Goal: Information Seeking & Learning: Learn about a topic

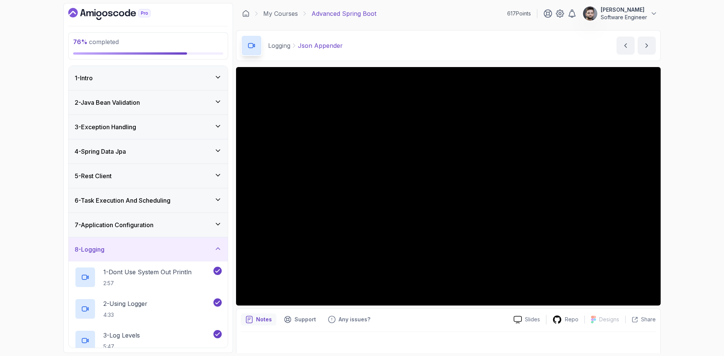
scroll to position [5, 0]
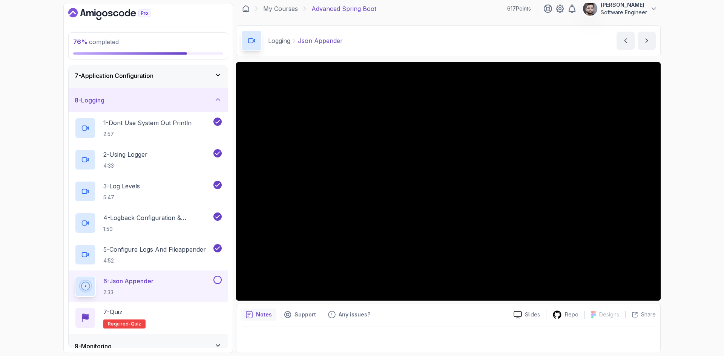
click at [480, 31] on div "Logging Json Appender Json Appender by nelson" at bounding box center [448, 40] width 425 height 31
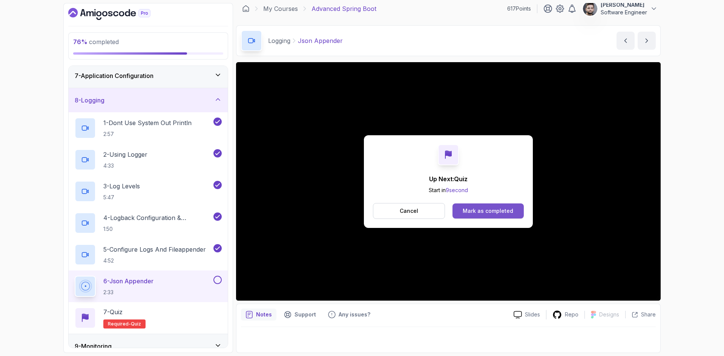
click at [512, 215] on button "Mark as completed" at bounding box center [487, 211] width 71 height 15
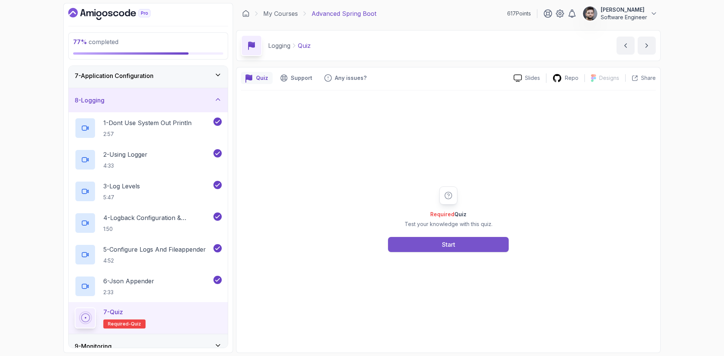
click at [470, 242] on button "Start" at bounding box center [448, 244] width 121 height 15
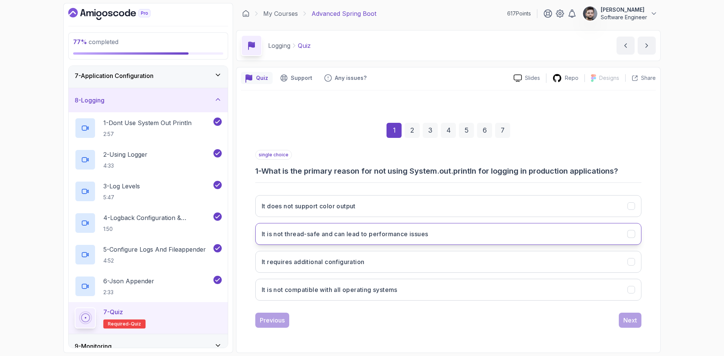
click at [345, 239] on button "It is not thread-safe and can lead to performance issues" at bounding box center [448, 234] width 386 height 22
click at [632, 322] on div "Next" at bounding box center [630, 320] width 14 height 9
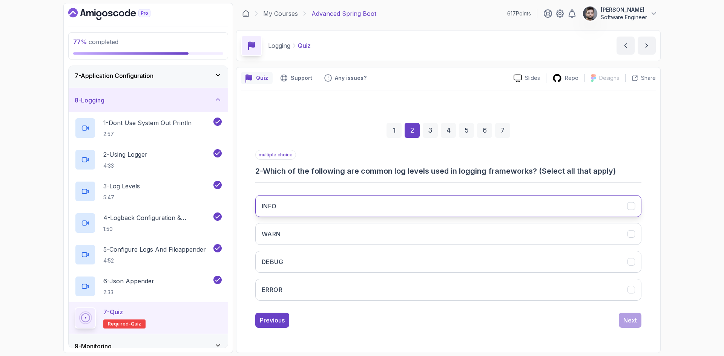
click at [376, 207] on button "INFO" at bounding box center [448, 206] width 386 height 22
click at [376, 241] on button "WARN" at bounding box center [448, 234] width 386 height 22
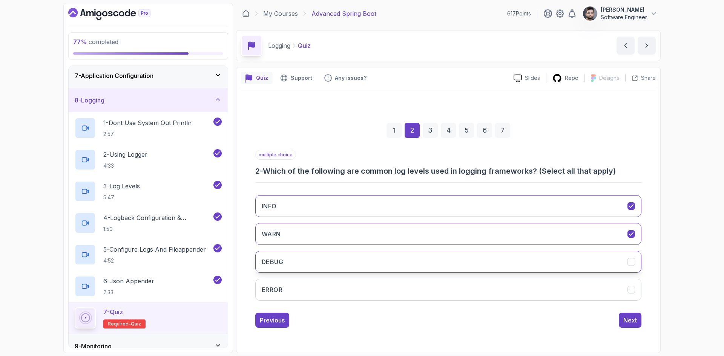
click at [376, 265] on button "DEBUG" at bounding box center [448, 262] width 386 height 22
click at [382, 288] on button "ERROR" at bounding box center [448, 290] width 386 height 22
click at [630, 321] on div "Next" at bounding box center [630, 320] width 14 height 9
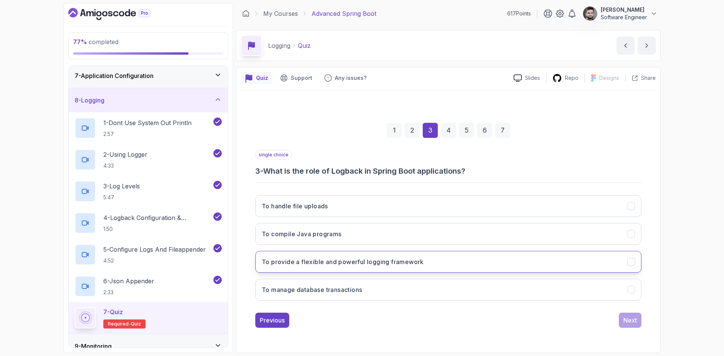
click at [467, 263] on button "To provide a flexible and powerful logging framework" at bounding box center [448, 262] width 386 height 22
click at [627, 324] on div "Next" at bounding box center [630, 320] width 14 height 9
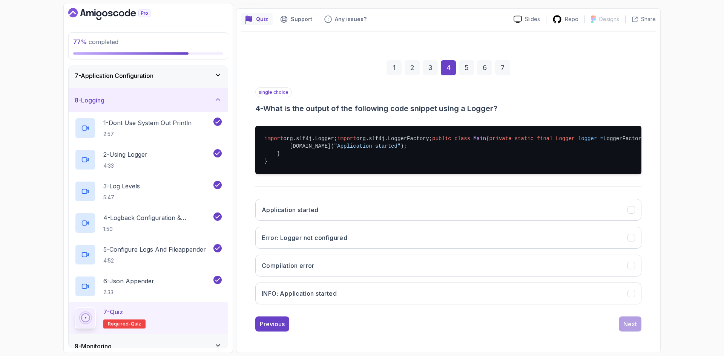
scroll to position [104, 0]
click at [364, 285] on button "INFO: Application started" at bounding box center [448, 294] width 386 height 22
click at [624, 320] on div "Next" at bounding box center [630, 324] width 14 height 9
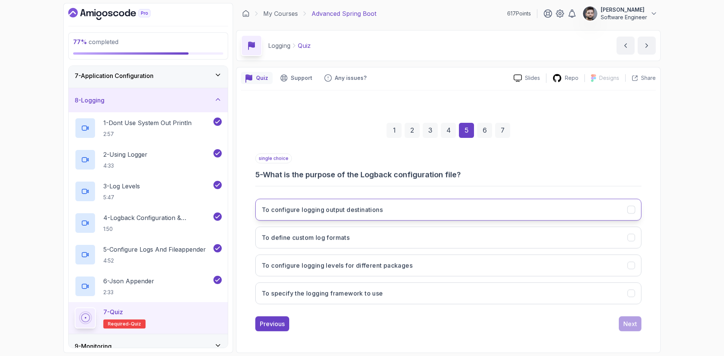
scroll to position [0, 0]
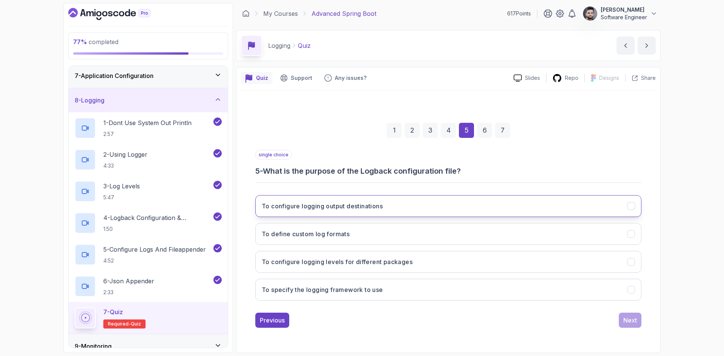
click at [290, 206] on h3 "To configure logging output destinations" at bounding box center [322, 206] width 121 height 9
click at [636, 318] on div "Next" at bounding box center [630, 320] width 14 height 9
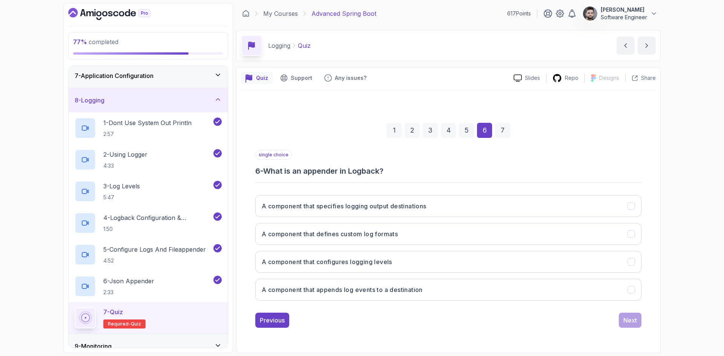
click at [457, 80] on div "Quiz Support Any issues?" at bounding box center [374, 78] width 267 height 12
click at [330, 263] on h3 "A component that configures logging levels" at bounding box center [327, 262] width 130 height 9
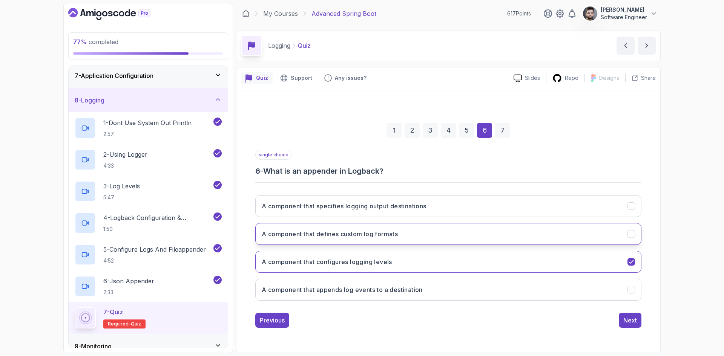
click at [333, 224] on button "A component that defines custom log formats" at bounding box center [448, 234] width 386 height 22
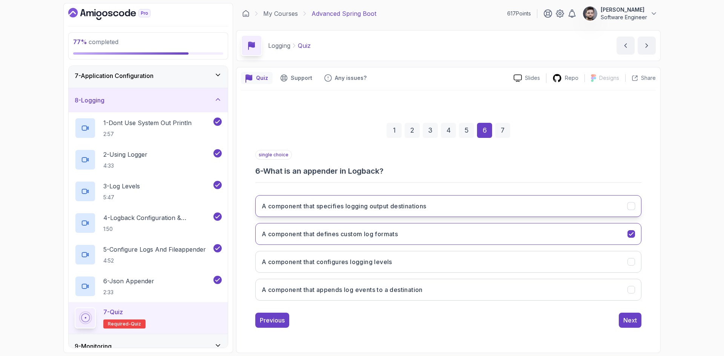
click at [331, 200] on button "A component that specifies logging output destinations" at bounding box center [448, 206] width 386 height 22
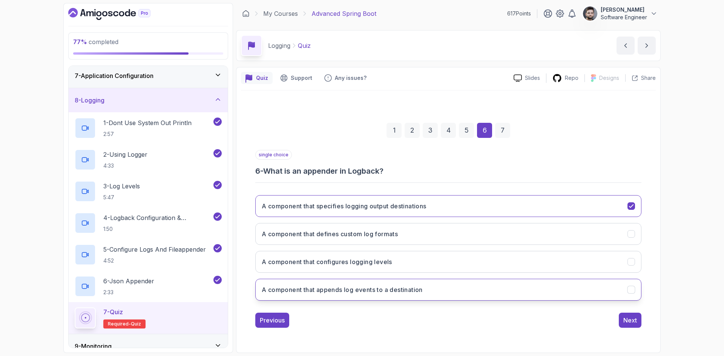
click at [394, 292] on h3 "A component that appends log events to a destination" at bounding box center [342, 289] width 161 height 9
click at [628, 320] on div "Next" at bounding box center [630, 320] width 14 height 9
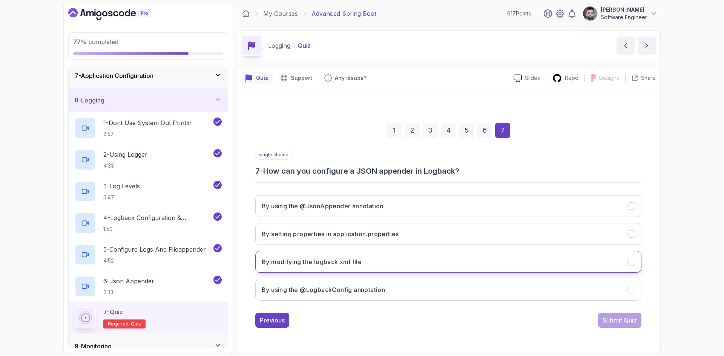
click at [395, 258] on button "By modifying the logback.xml file" at bounding box center [448, 262] width 386 height 22
click at [614, 327] on button "Submit Quiz" at bounding box center [619, 320] width 43 height 15
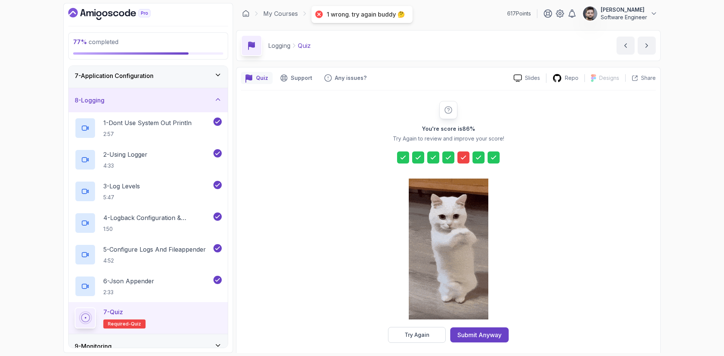
click at [464, 159] on icon at bounding box center [464, 158] width 8 height 8
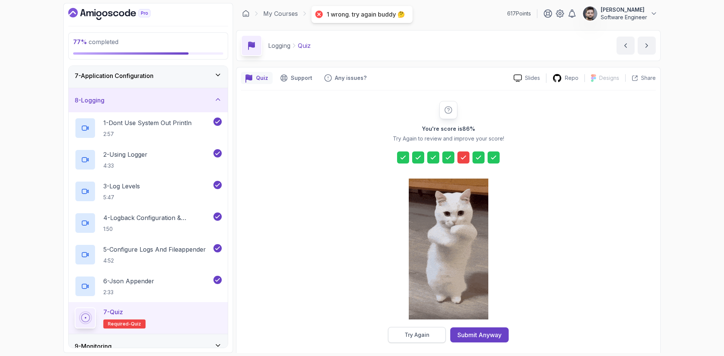
click at [432, 330] on button "Try Again" at bounding box center [417, 335] width 58 height 16
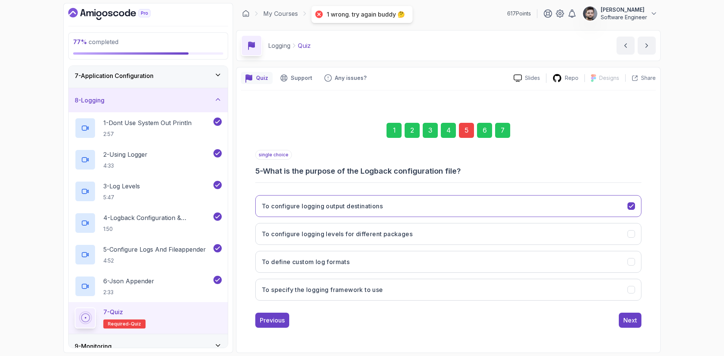
click at [465, 130] on div "5" at bounding box center [466, 130] width 15 height 15
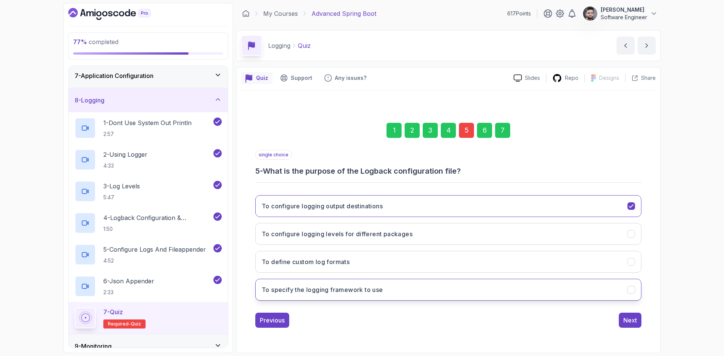
click at [445, 288] on button "To specify the logging framework to use" at bounding box center [448, 290] width 386 height 22
click at [439, 271] on button "To define custom log formats" at bounding box center [448, 262] width 386 height 22
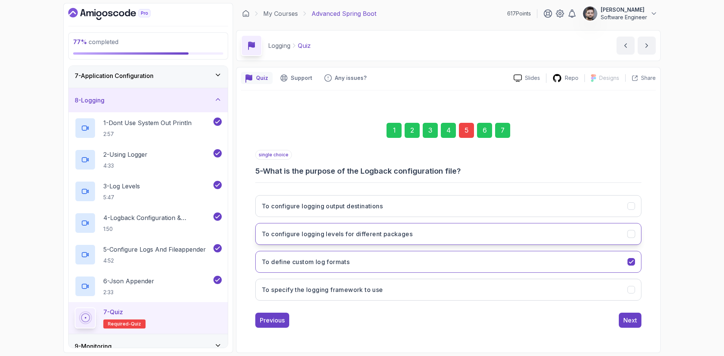
click at [386, 236] on h3 "To configure logging levels for different packages" at bounding box center [337, 234] width 151 height 9
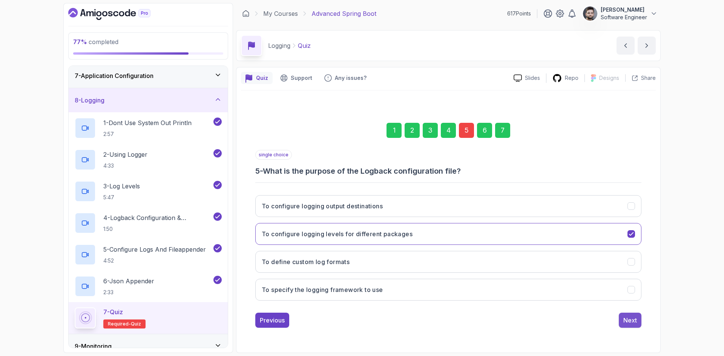
click at [629, 324] on div "Next" at bounding box center [630, 320] width 14 height 9
click at [506, 136] on div "7" at bounding box center [502, 130] width 15 height 15
click at [626, 320] on div "Submit Quiz" at bounding box center [620, 320] width 34 height 9
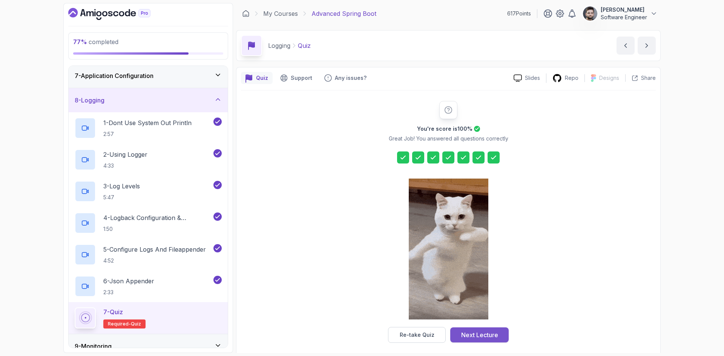
click at [491, 332] on div "Next Lecture" at bounding box center [479, 335] width 37 height 9
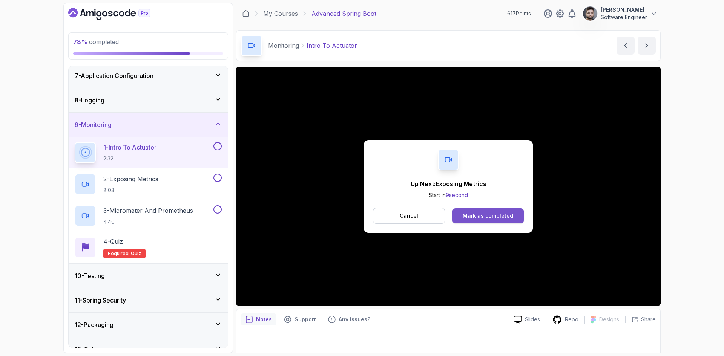
click at [467, 216] on div "Mark as completed" at bounding box center [488, 216] width 51 height 8
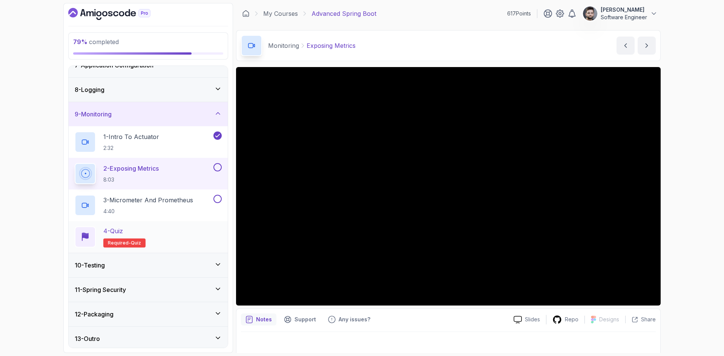
scroll to position [163, 0]
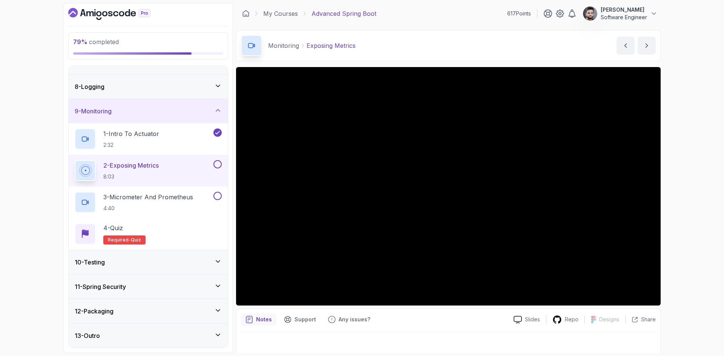
click at [100, 261] on h3 "10 - Testing" at bounding box center [90, 262] width 30 height 9
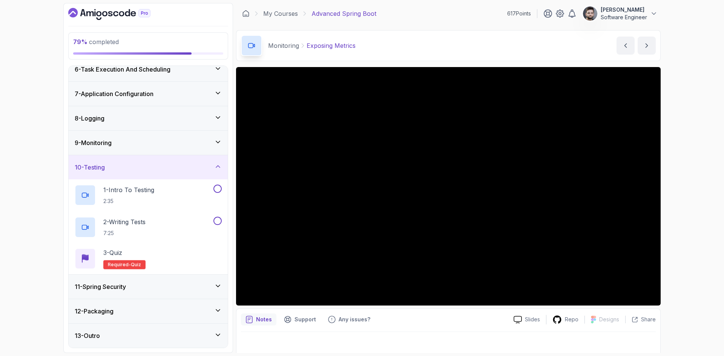
scroll to position [131, 0]
click at [106, 289] on h3 "11 - Spring Security" at bounding box center [100, 286] width 51 height 9
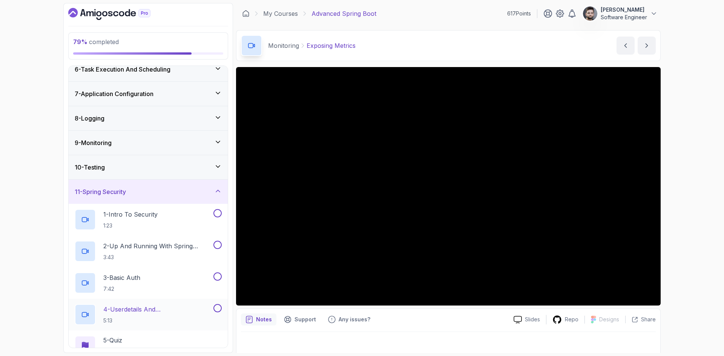
scroll to position [226, 0]
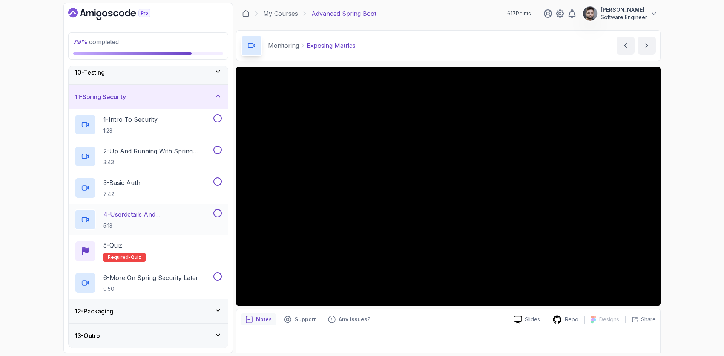
click at [106, 307] on h3 "12 - Packaging" at bounding box center [94, 311] width 39 height 9
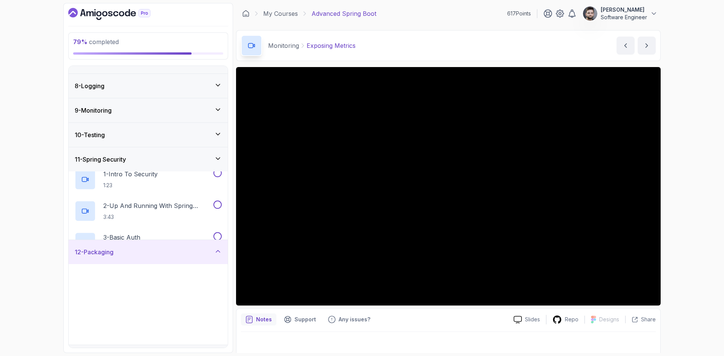
scroll to position [163, 0]
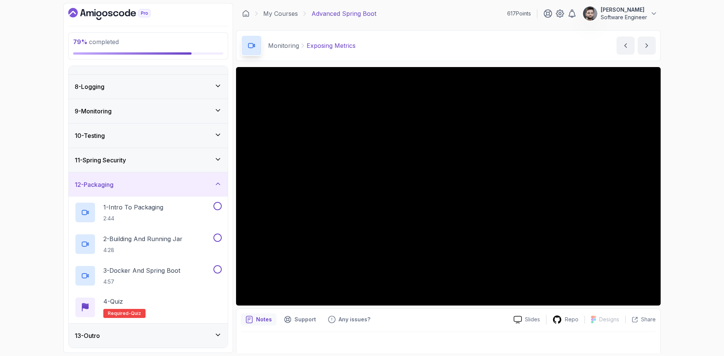
click at [109, 136] on div "10 - Testing" at bounding box center [148, 135] width 147 height 9
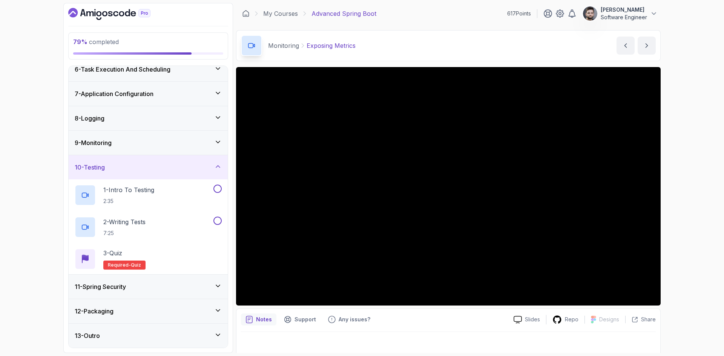
scroll to position [131, 0]
click at [109, 147] on h3 "9 - Monitoring" at bounding box center [93, 142] width 37 height 9
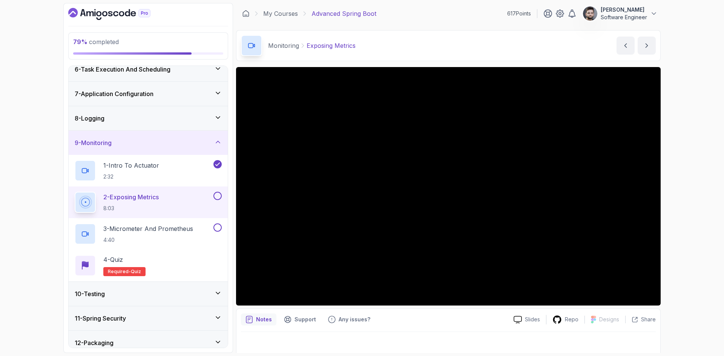
click at [34, 176] on div "79 % completed 1 - Intro 2 - Java Bean Validation 3 - Exception Handling 4 - Sp…" at bounding box center [362, 178] width 724 height 356
click at [701, 194] on div "79 % completed 1 - Intro 2 - Java Bean Validation 3 - Exception Handling 4 - Sp…" at bounding box center [362, 178] width 724 height 356
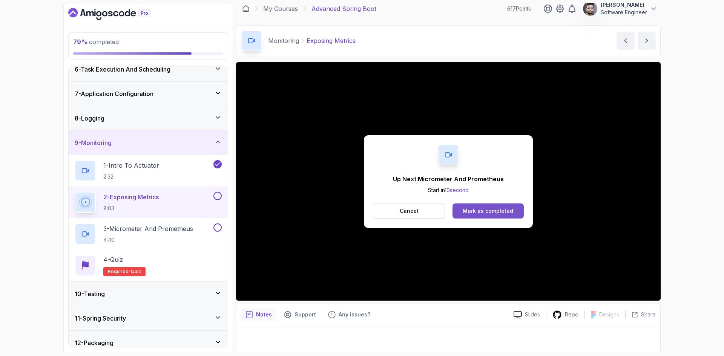
click at [494, 213] on div "Mark as completed" at bounding box center [488, 211] width 51 height 8
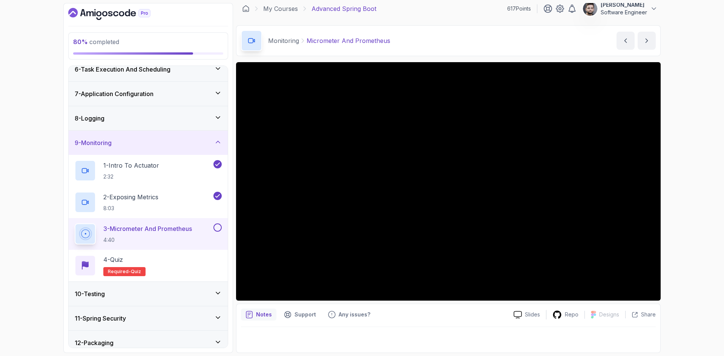
click at [425, 54] on div "Monitoring Micrometer And Prometheus Micrometer And Prometheus by nelson" at bounding box center [448, 40] width 425 height 31
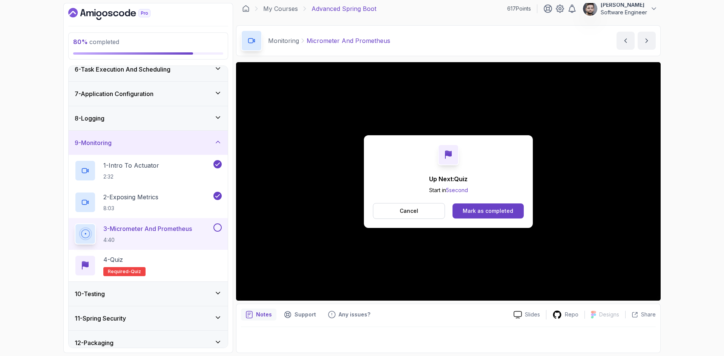
click at [474, 212] on div "Mark as completed" at bounding box center [488, 211] width 51 height 8
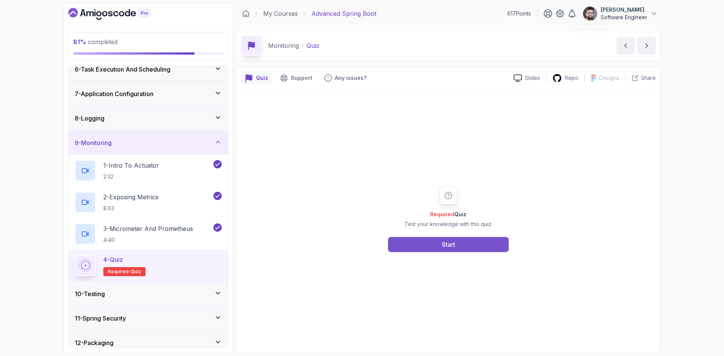
click at [393, 248] on button "Start" at bounding box center [448, 244] width 121 height 15
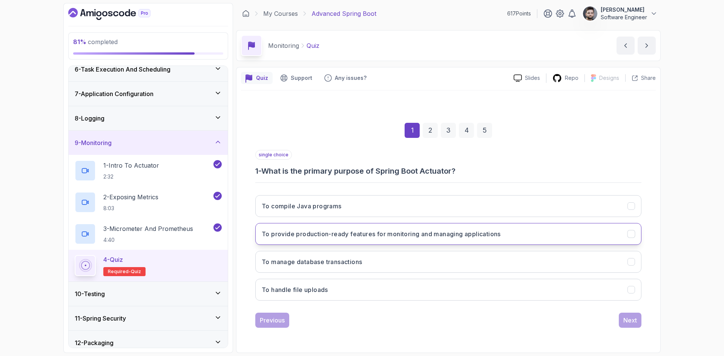
click at [414, 233] on h3 "To provide production-ready features for monitoring and managing applications" at bounding box center [381, 234] width 239 height 9
click at [630, 315] on button "Next" at bounding box center [630, 320] width 23 height 15
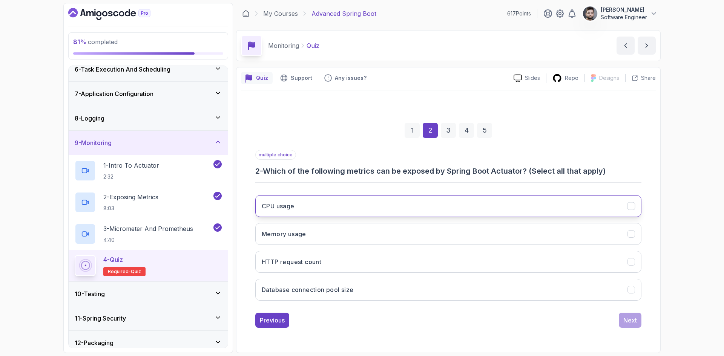
click at [375, 212] on button "CPU usage" at bounding box center [448, 206] width 386 height 22
click at [377, 230] on button "Memory usage" at bounding box center [448, 234] width 386 height 22
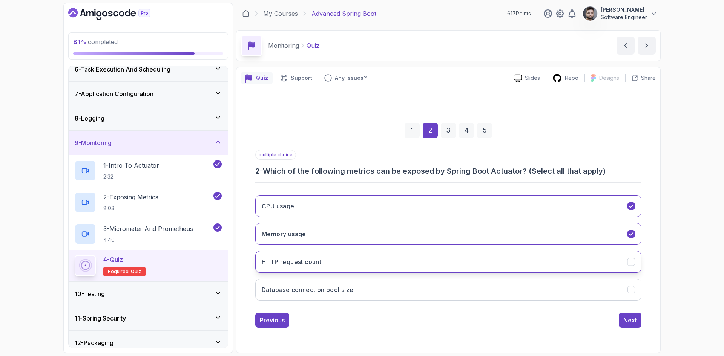
click at [385, 255] on button "HTTP request count" at bounding box center [448, 262] width 386 height 22
click at [632, 319] on div "Next" at bounding box center [630, 320] width 14 height 9
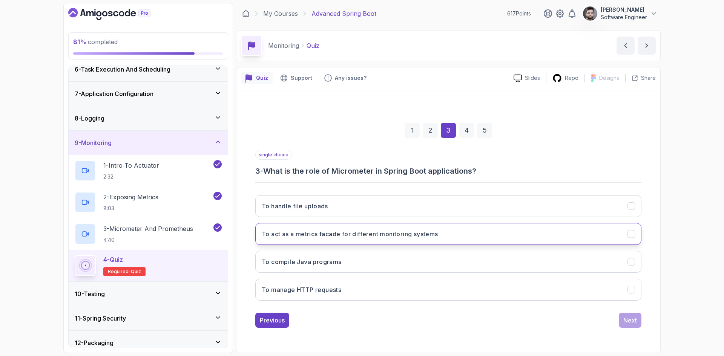
drag, startPoint x: 336, startPoint y: 231, endPoint x: 346, endPoint y: 231, distance: 9.4
click at [337, 230] on h3 "To act as a metrics facade for different monitoring systems" at bounding box center [350, 234] width 176 height 9
click at [608, 319] on div "Previous Next" at bounding box center [448, 320] width 386 height 15
click at [626, 317] on div "Next" at bounding box center [630, 320] width 14 height 9
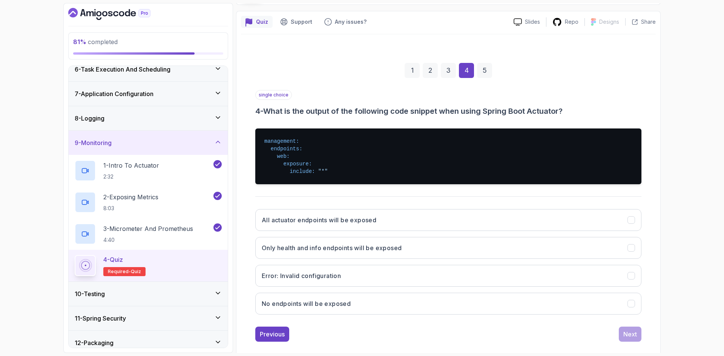
scroll to position [66, 0]
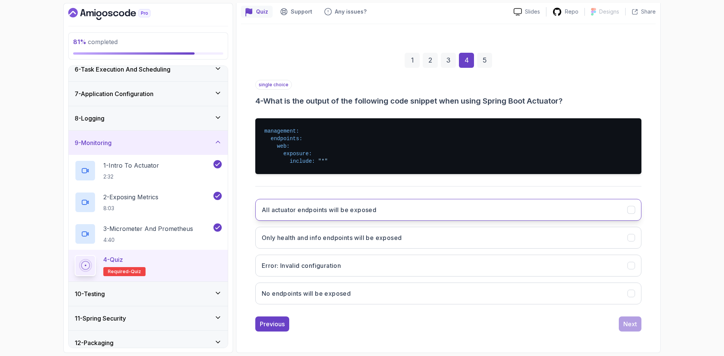
click at [288, 207] on h3 "All actuator endpoints will be exposed" at bounding box center [319, 209] width 115 height 9
click at [633, 324] on div "Next" at bounding box center [630, 324] width 14 height 9
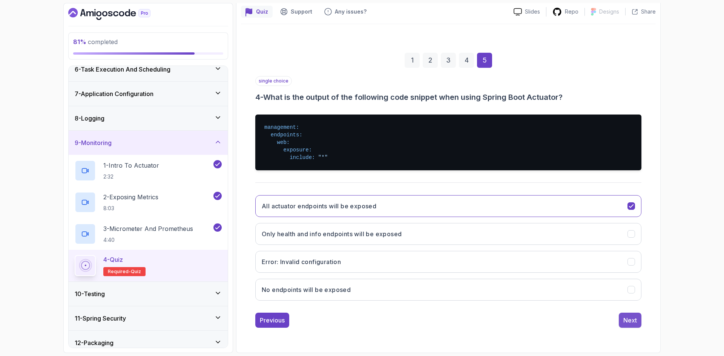
scroll to position [0, 0]
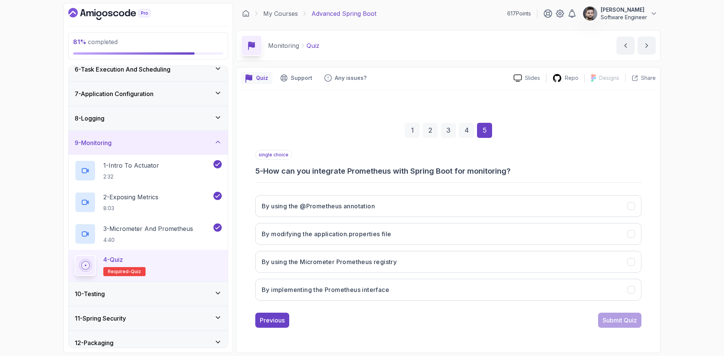
drag, startPoint x: 395, startPoint y: 232, endPoint x: 405, endPoint y: 247, distance: 18.0
click at [395, 233] on button "By modifying the application.properties file" at bounding box center [448, 234] width 386 height 22
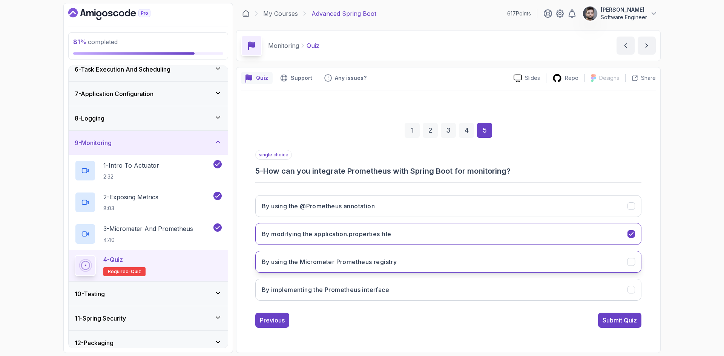
click at [410, 262] on button "By using the Micrometer Prometheus registry" at bounding box center [448, 262] width 386 height 22
click at [407, 240] on button "By modifying the application.properties file" at bounding box center [448, 234] width 386 height 22
click at [613, 325] on button "Submit Quiz" at bounding box center [619, 320] width 43 height 15
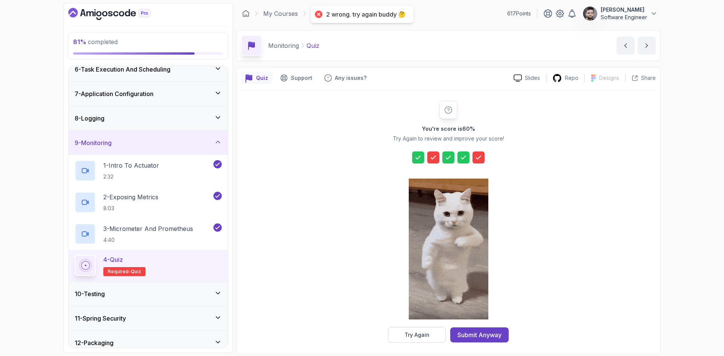
click at [432, 158] on icon at bounding box center [433, 158] width 8 height 8
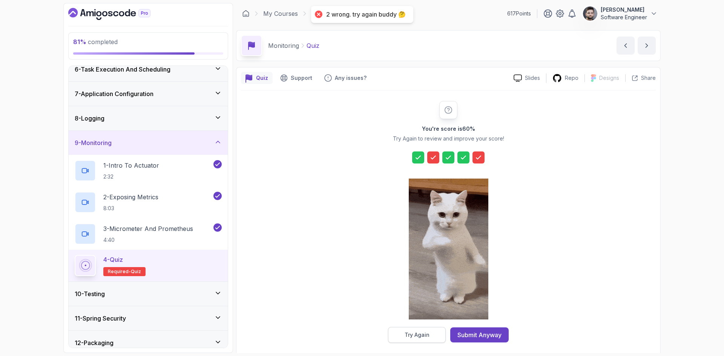
click at [408, 334] on div "Try Again" at bounding box center [417, 335] width 25 height 8
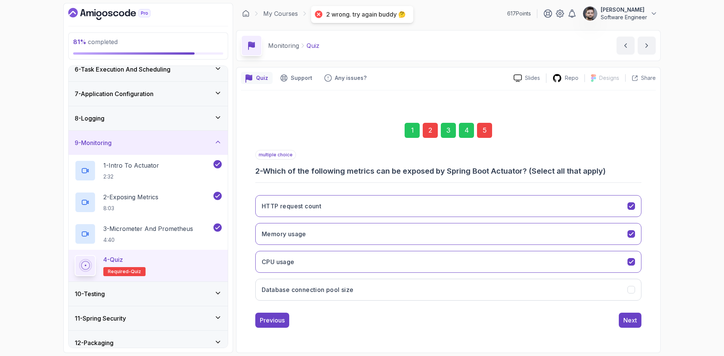
click at [430, 132] on div "2" at bounding box center [430, 130] width 15 height 15
click at [359, 200] on button "HTTP request count" at bounding box center [448, 206] width 386 height 22
click at [488, 132] on div "5" at bounding box center [484, 130] width 15 height 15
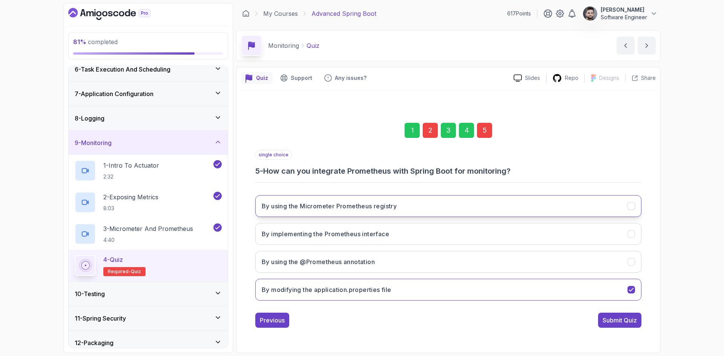
click at [395, 208] on h3 "By using the Micrometer Prometheus registry" at bounding box center [329, 206] width 135 height 9
click at [610, 322] on div "Submit Quiz" at bounding box center [620, 320] width 34 height 9
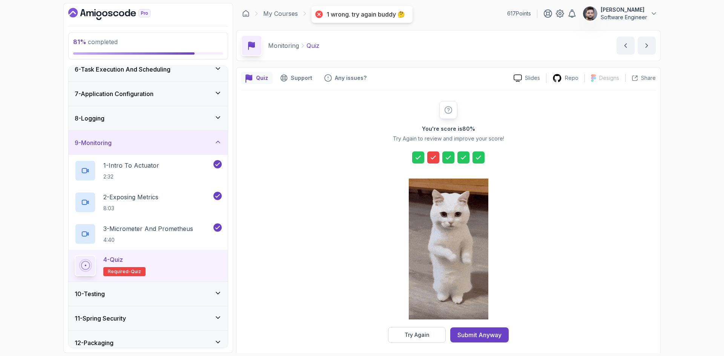
click at [435, 156] on icon at bounding box center [433, 157] width 5 height 3
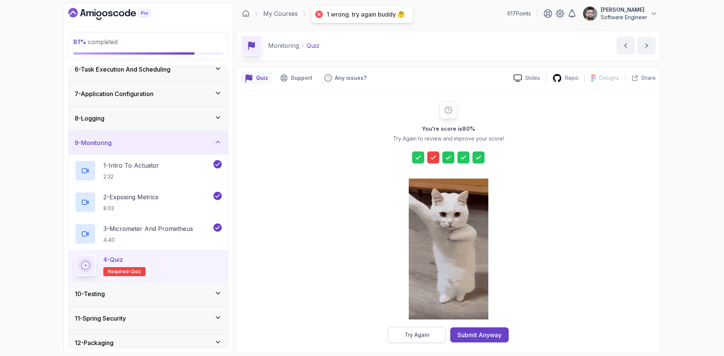
click at [429, 336] on div "Try Again" at bounding box center [417, 335] width 25 height 8
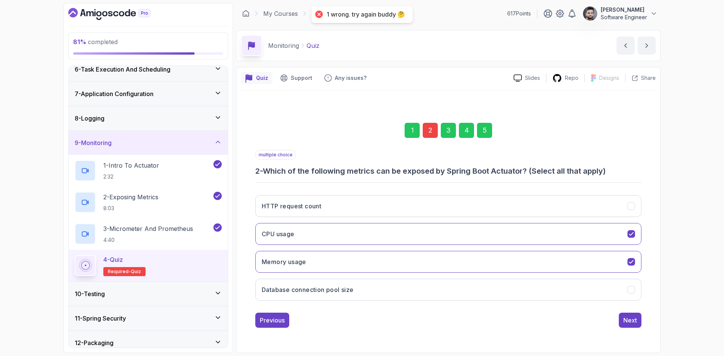
click at [432, 133] on div "2" at bounding box center [430, 130] width 15 height 15
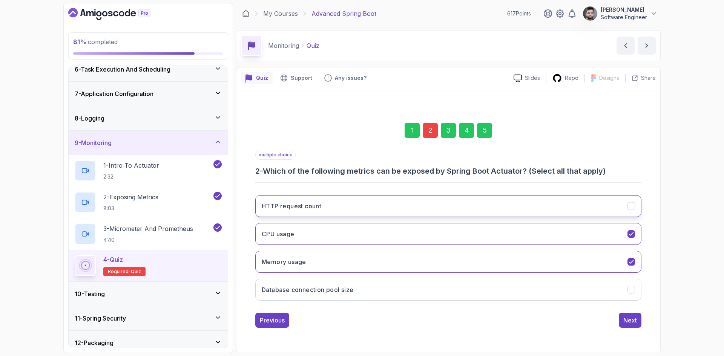
click at [426, 197] on button "HTTP request count" at bounding box center [448, 206] width 386 height 22
click at [460, 295] on button "Database connection pool size" at bounding box center [448, 290] width 386 height 22
click at [483, 126] on div "5" at bounding box center [484, 130] width 15 height 15
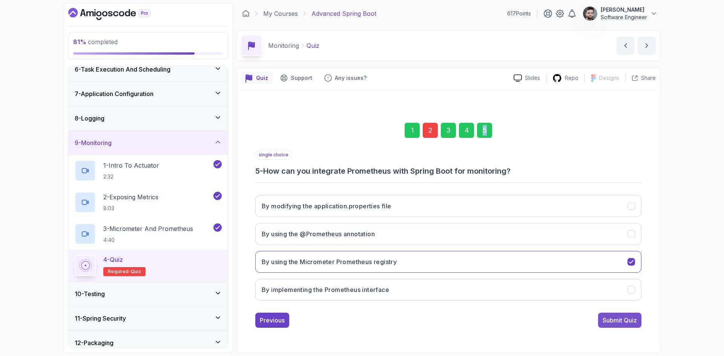
click at [609, 316] on button "Submit Quiz" at bounding box center [619, 320] width 43 height 15
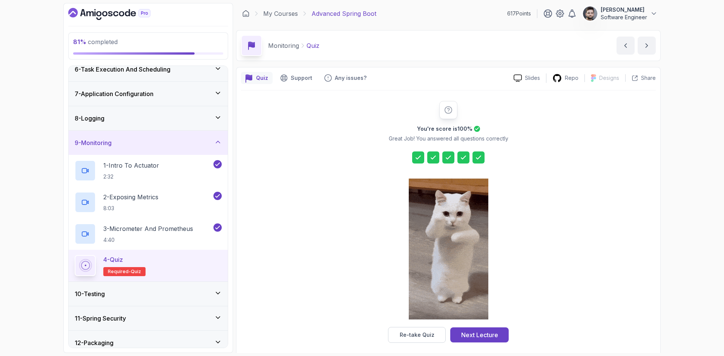
click at [492, 333] on div "Next Lecture" at bounding box center [479, 335] width 37 height 9
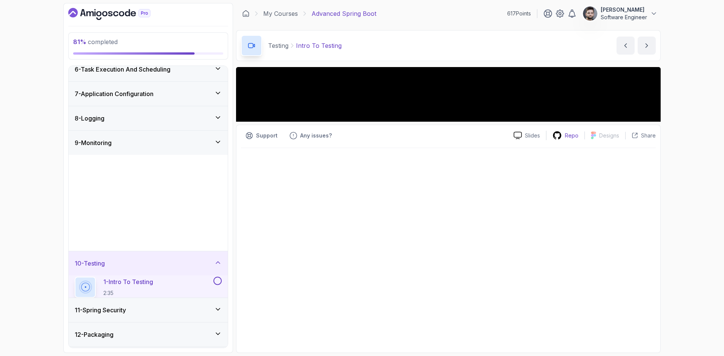
scroll to position [131, 0]
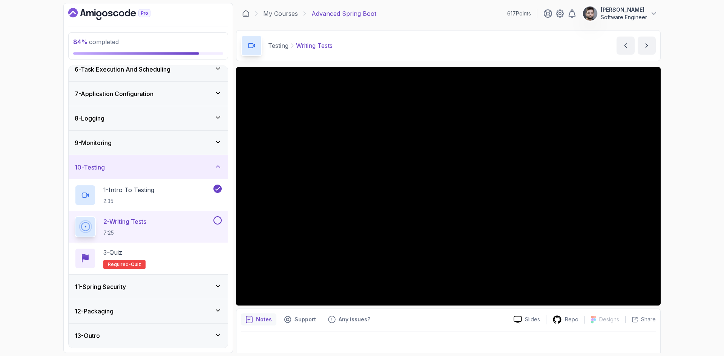
click at [488, 315] on div "Notes Support Any issues?" at bounding box center [374, 320] width 267 height 12
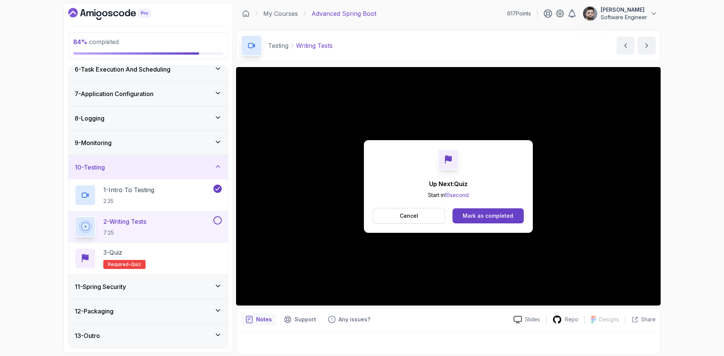
click at [517, 205] on div "Up Next: Quiz Start in 10 second Cancel Mark as completed" at bounding box center [448, 186] width 169 height 93
click at [516, 210] on button "Mark as completed" at bounding box center [487, 216] width 71 height 15
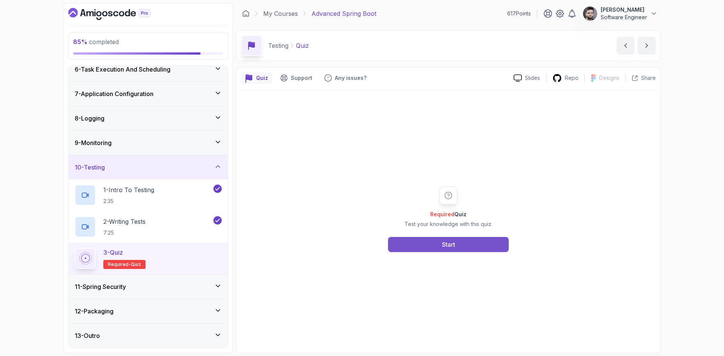
click at [489, 238] on button "Start" at bounding box center [448, 244] width 121 height 15
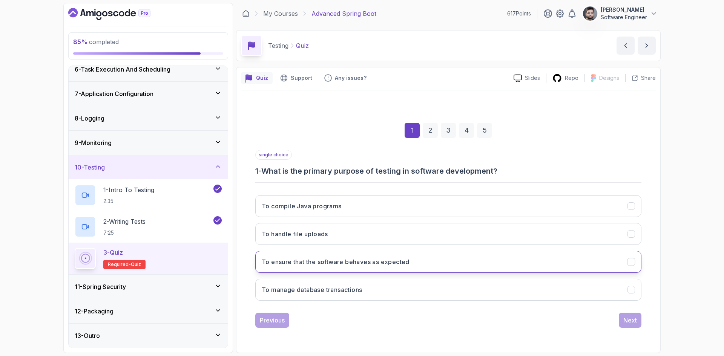
click at [407, 262] on h3 "To ensure that the software behaves as expected" at bounding box center [336, 262] width 148 height 9
click at [632, 319] on div "Next" at bounding box center [630, 320] width 14 height 9
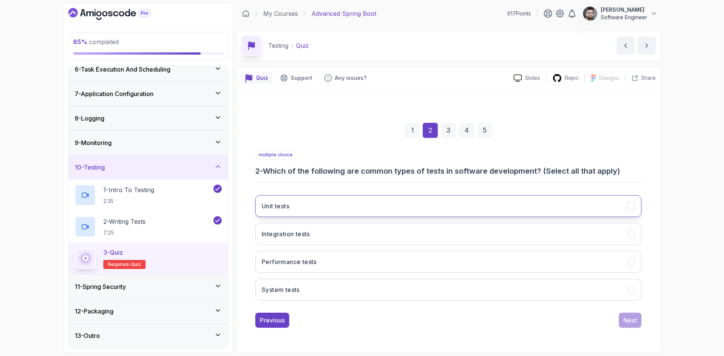
click at [599, 199] on button "Unit tests" at bounding box center [448, 206] width 386 height 22
click at [609, 231] on button "Integration tests" at bounding box center [448, 234] width 386 height 22
click at [616, 213] on button "Unit tests" at bounding box center [448, 206] width 386 height 22
click at [622, 209] on button "Unit tests" at bounding box center [448, 206] width 386 height 22
click at [629, 321] on div "Next" at bounding box center [630, 320] width 14 height 9
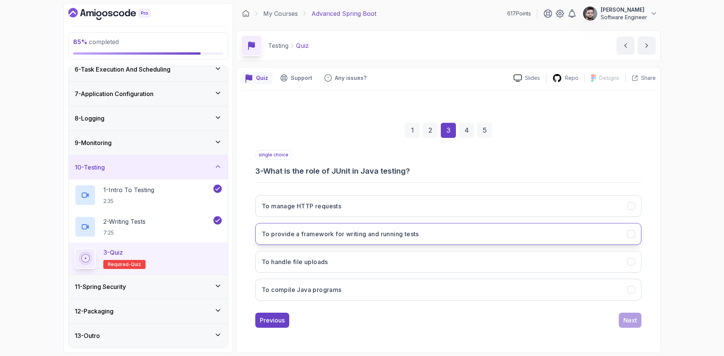
click at [342, 239] on button "To provide a framework for writing and running tests" at bounding box center [448, 234] width 386 height 22
click at [614, 316] on div "Previous Next" at bounding box center [448, 320] width 386 height 15
click at [623, 318] on div "Next" at bounding box center [630, 320] width 14 height 9
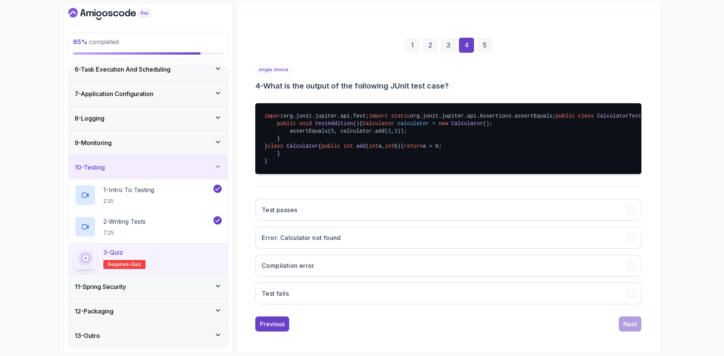
scroll to position [157, 0]
click at [311, 207] on button "Test passes" at bounding box center [448, 210] width 386 height 22
click at [631, 320] on div "Next" at bounding box center [630, 324] width 14 height 9
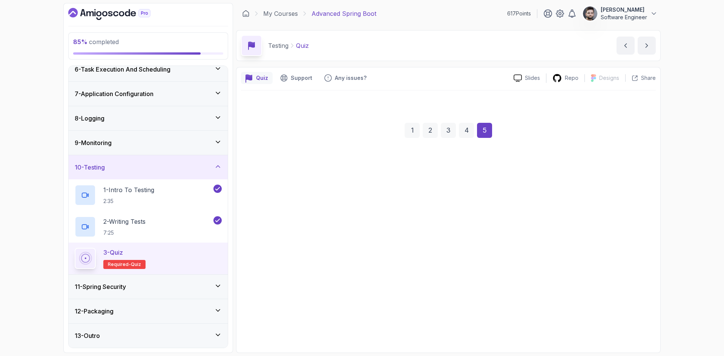
scroll to position [0, 0]
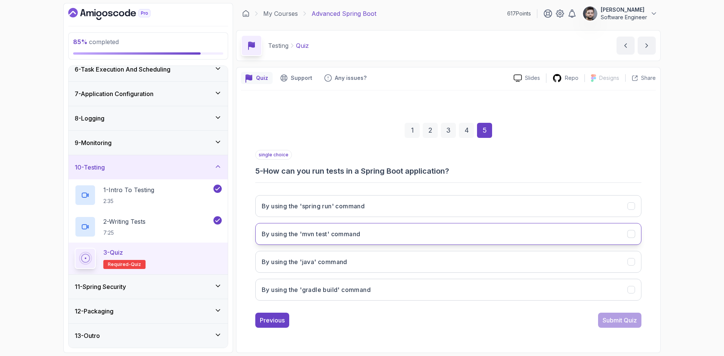
click at [355, 238] on h3 "By using the 'mvn test' command" at bounding box center [311, 234] width 98 height 9
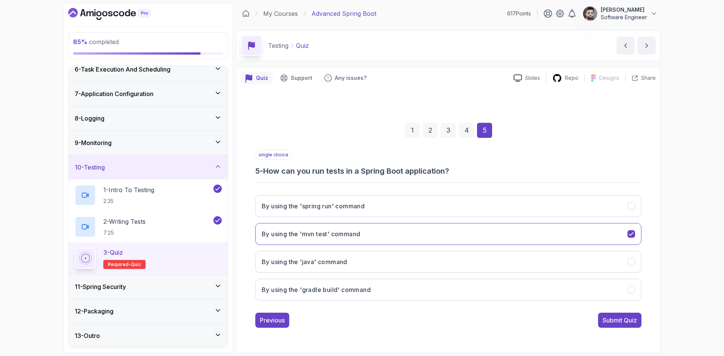
click at [589, 318] on div "Previous Submit Quiz" at bounding box center [448, 320] width 386 height 15
click at [604, 319] on div "Submit Quiz" at bounding box center [620, 320] width 34 height 9
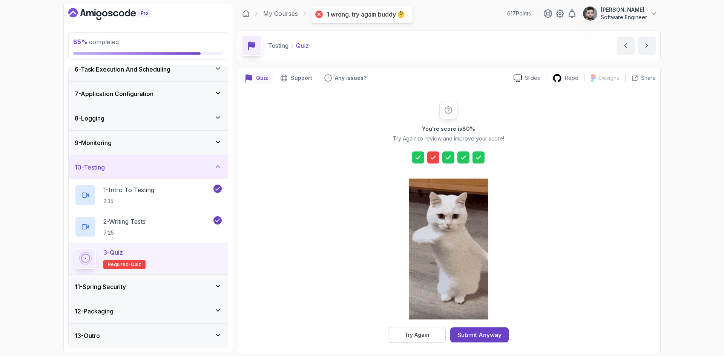
click at [430, 159] on icon at bounding box center [433, 158] width 8 height 8
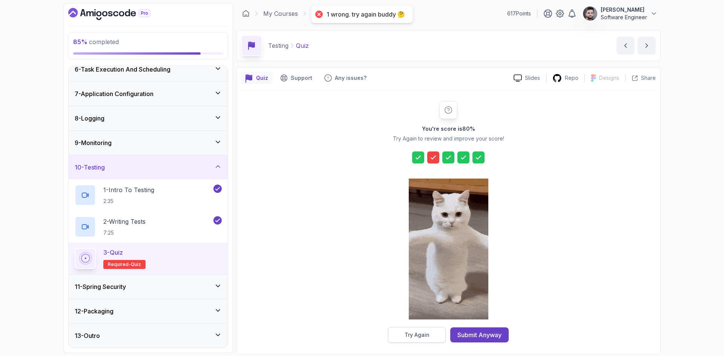
click at [425, 329] on button "Try Again" at bounding box center [417, 335] width 58 height 16
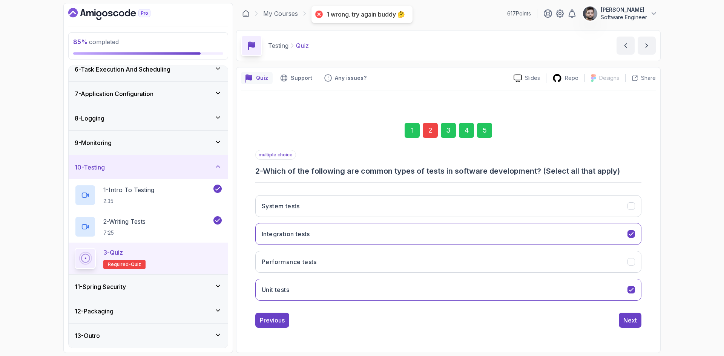
click at [426, 127] on div "2" at bounding box center [430, 130] width 15 height 15
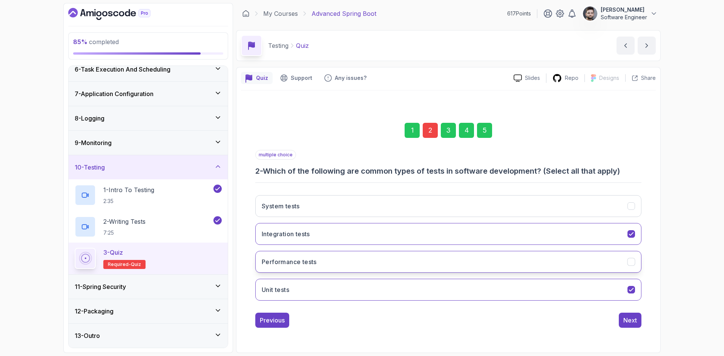
click at [411, 268] on button "Performance tests" at bounding box center [448, 262] width 386 height 22
click at [435, 204] on button "System tests" at bounding box center [448, 206] width 386 height 22
click at [490, 123] on div "5" at bounding box center [484, 130] width 15 height 15
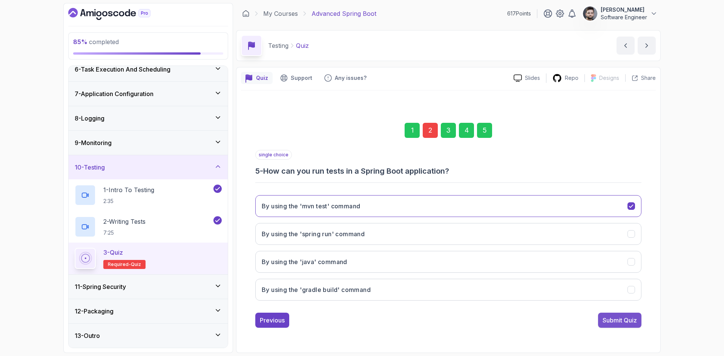
click at [636, 322] on div "Submit Quiz" at bounding box center [620, 320] width 34 height 9
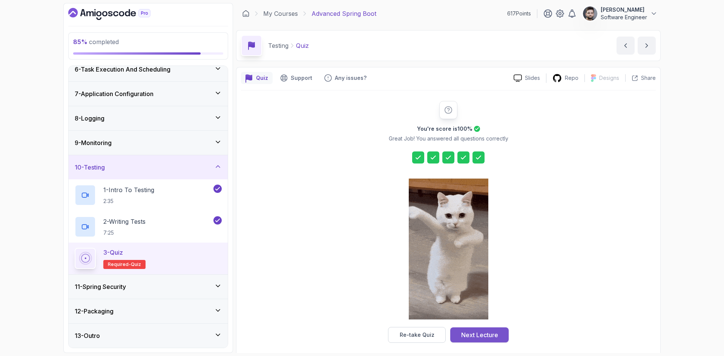
click at [491, 330] on button "Next Lecture" at bounding box center [479, 335] width 58 height 15
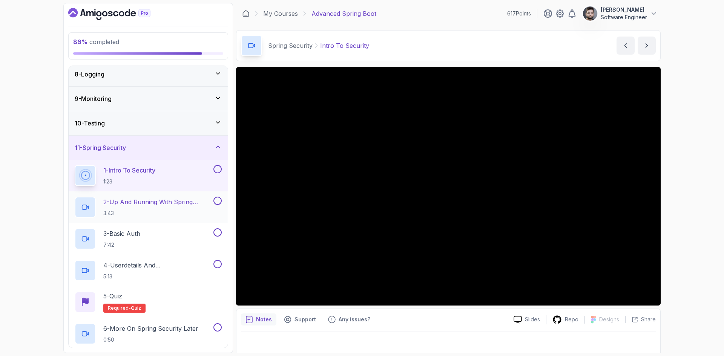
scroll to position [226, 0]
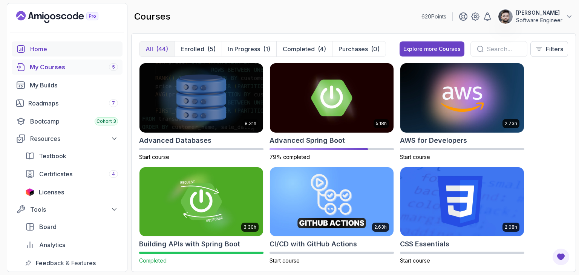
click at [45, 46] on div "Home" at bounding box center [74, 48] width 88 height 9
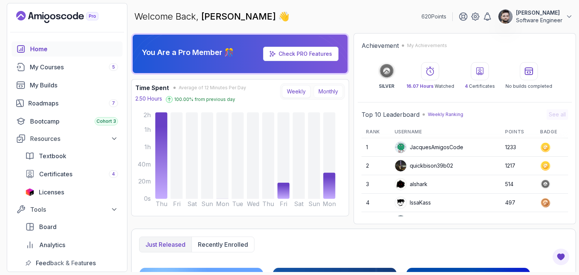
click at [321, 87] on button "Monthly" at bounding box center [328, 91] width 29 height 13
click at [333, 89] on button "Monthly" at bounding box center [328, 91] width 29 height 13
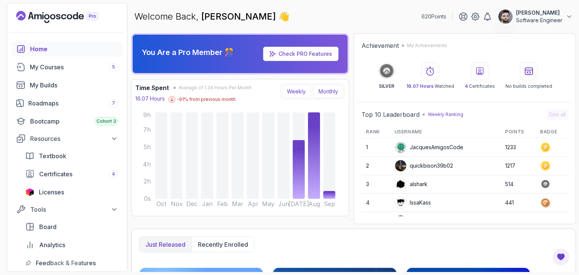
click at [299, 88] on button "Weekly" at bounding box center [296, 91] width 29 height 13
click at [305, 89] on button "Weekly" at bounding box center [296, 91] width 29 height 13
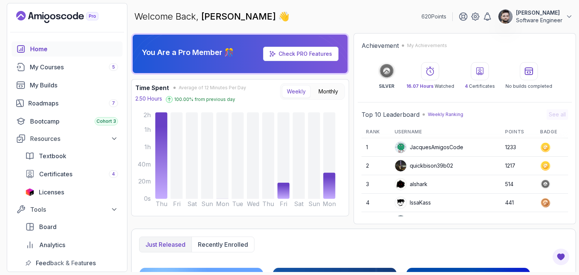
click at [352, 190] on div "You Are a Pro Member 🎊 Check PRO Features Time Spent Average of 12 Minutes Per …" at bounding box center [353, 128] width 445 height 191
click at [353, 186] on div "You Are a Pro Member 🎊 Check PRO Features Time Spent Average of 13 Minutes Per …" at bounding box center [353, 128] width 445 height 191
click at [330, 93] on button "Monthly" at bounding box center [328, 91] width 29 height 13
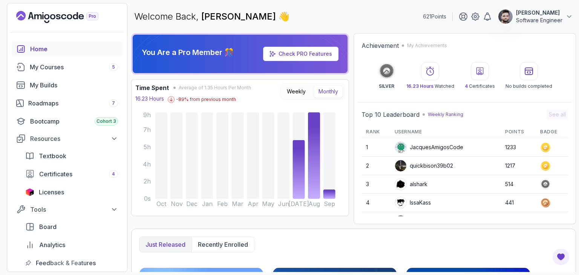
click at [337, 89] on button "Monthly" at bounding box center [328, 91] width 29 height 13
click at [376, 18] on div "Welcome Back, Constantin 👋 621 Points Constantin Software Engineer" at bounding box center [353, 16] width 445 height 27
click at [436, 16] on p "621 Points" at bounding box center [434, 17] width 23 height 8
click at [425, 12] on div "621 Points Constantin Software Engineer" at bounding box center [498, 16] width 150 height 15
click at [417, 35] on div "Achievement My Achievements SILVER 16.23 Hours Watched 4 Certificates No builds…" at bounding box center [465, 128] width 222 height 191
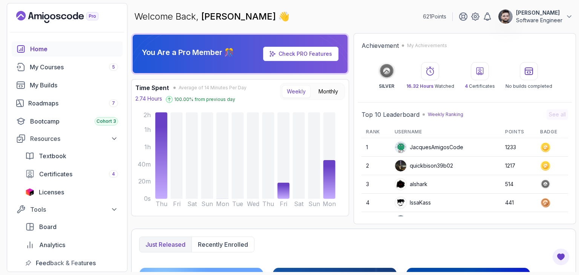
click at [342, 27] on div "Welcome Back, [PERSON_NAME] 👋 621 Points Constantin Software Engineer" at bounding box center [353, 16] width 445 height 27
click at [340, 91] on button "Monthly" at bounding box center [328, 91] width 29 height 13
